Goal: Check status

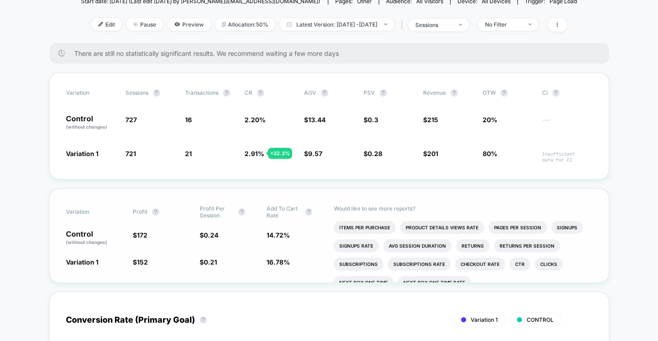
scroll to position [134, 0]
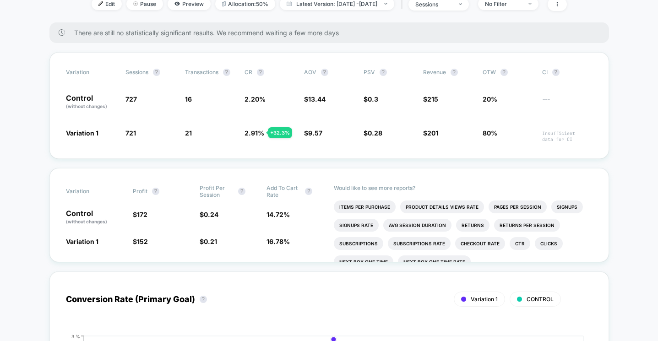
scroll to position [152, 0]
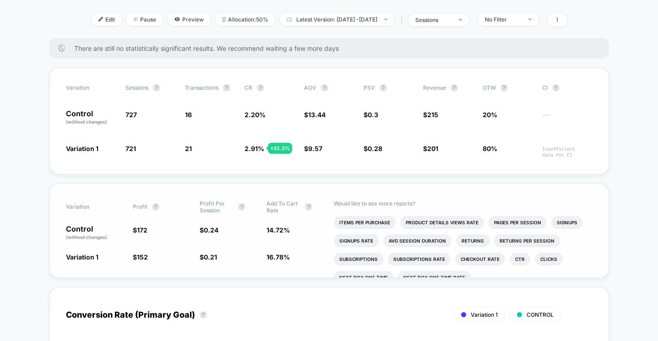
scroll to position [133, 0]
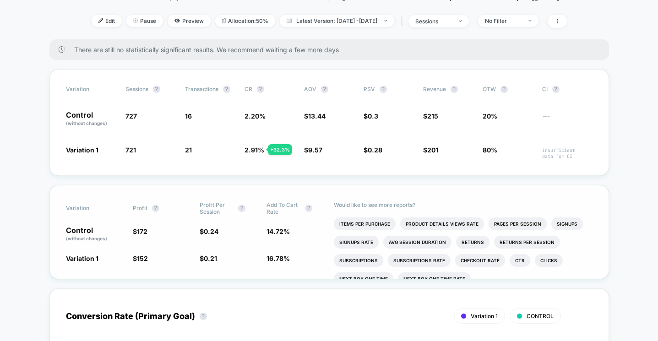
drag, startPoint x: 264, startPoint y: 256, endPoint x: 291, endPoint y: 258, distance: 27.1
click at [291, 258] on div "Variation 1 $ 152 - 10.9 % $ 0.21 - 10.9 % 16.78 % + 14 %" at bounding box center [329, 258] width 527 height 9
drag, startPoint x: 292, startPoint y: 259, endPoint x: 277, endPoint y: 259, distance: 15.1
click at [277, 259] on span "16.78 % + 14 %" at bounding box center [296, 258] width 58 height 9
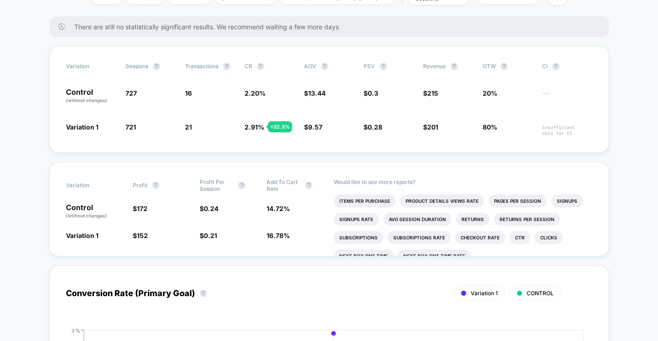
scroll to position [154, 0]
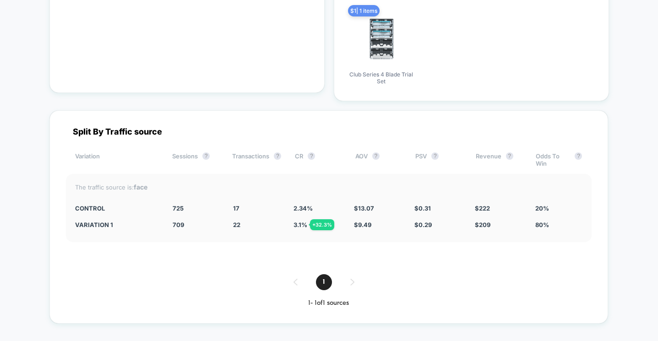
scroll to position [2720, 0]
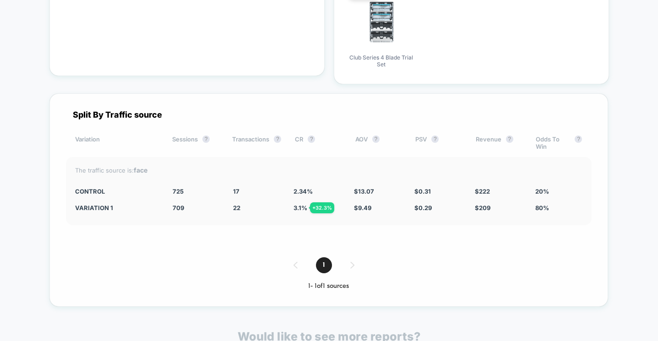
click at [259, 257] on div "1" at bounding box center [329, 265] width 526 height 16
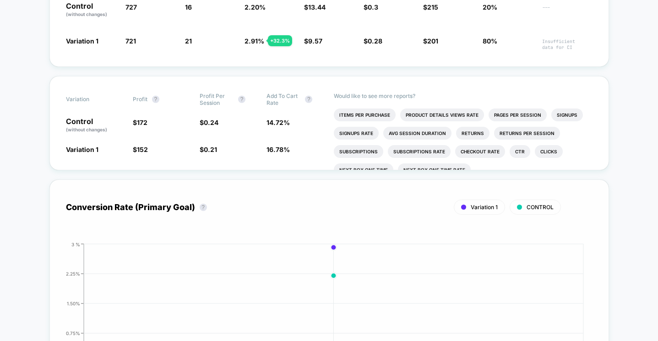
scroll to position [0, 0]
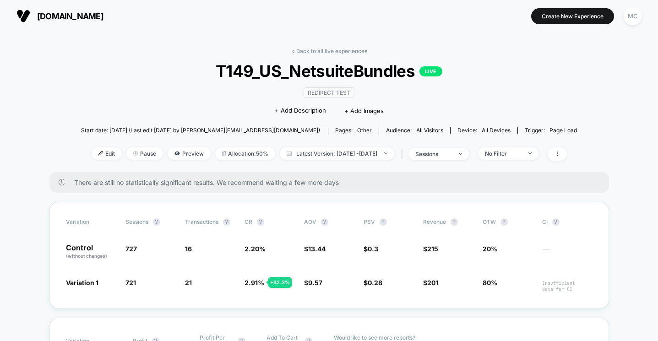
click at [331, 182] on span "There are still no statistically significant results. We recommend waiting a fe…" at bounding box center [332, 183] width 517 height 8
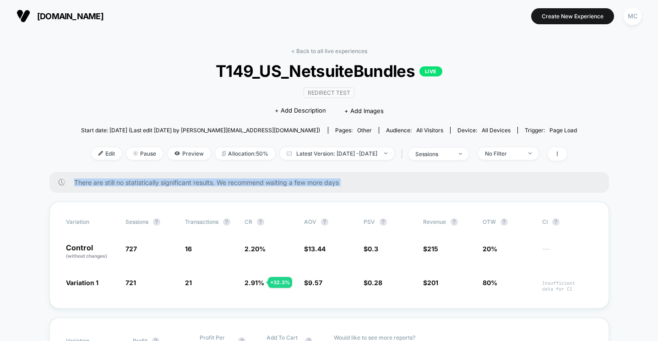
click at [331, 182] on span "There are still no statistically significant results. We recommend waiting a fe…" at bounding box center [332, 183] width 517 height 8
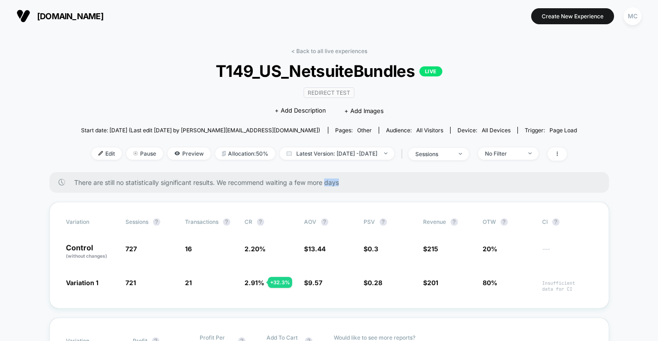
click at [331, 182] on span "There are still no statistically significant results. We recommend waiting a fe…" at bounding box center [332, 183] width 517 height 8
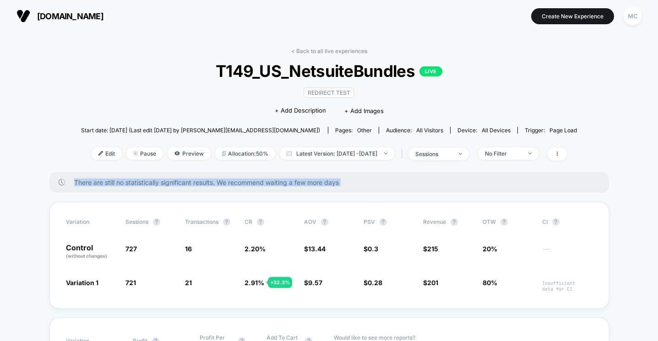
click at [331, 182] on span "There are still no statistically significant results. We recommend waiting a fe…" at bounding box center [332, 183] width 517 height 8
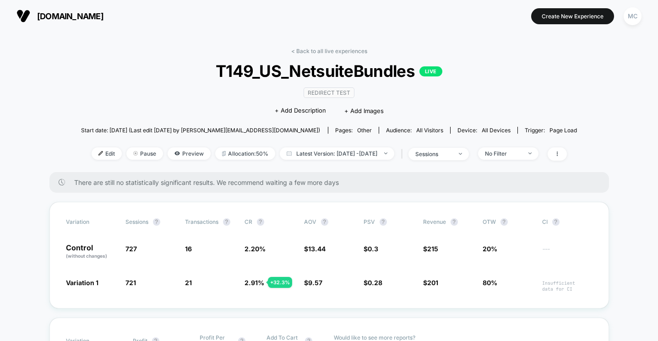
click at [334, 184] on span "There are still no statistically significant results. We recommend waiting a fe…" at bounding box center [332, 183] width 517 height 8
drag, startPoint x: 359, startPoint y: 184, endPoint x: 246, endPoint y: 180, distance: 112.8
click at [246, 180] on span "There are still no statistically significant results. We recommend waiting a fe…" at bounding box center [332, 183] width 517 height 8
click at [358, 176] on div "There are still no statistically significant results. We recommend waiting a fe…" at bounding box center [329, 182] width 560 height 21
